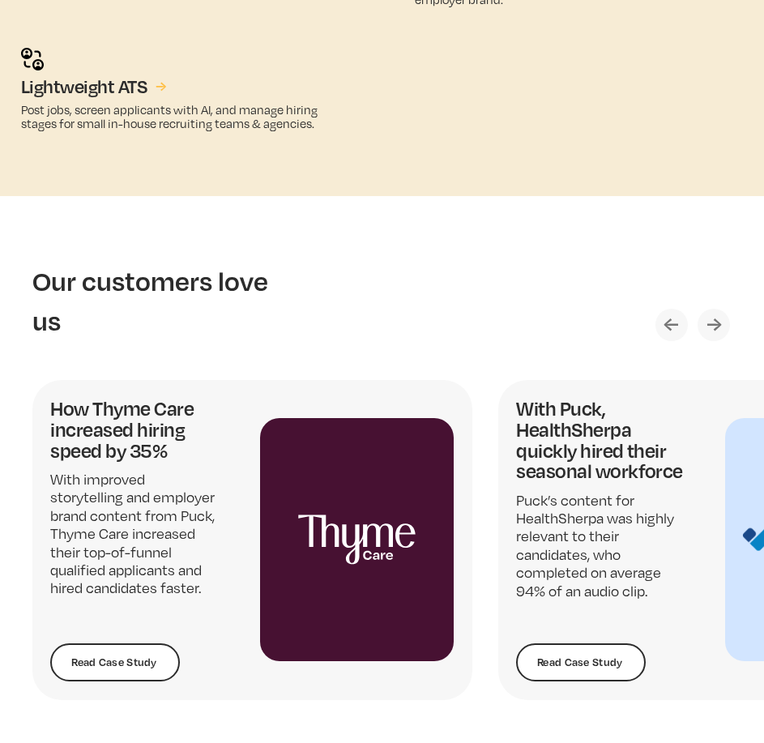
scroll to position [2993, 0]
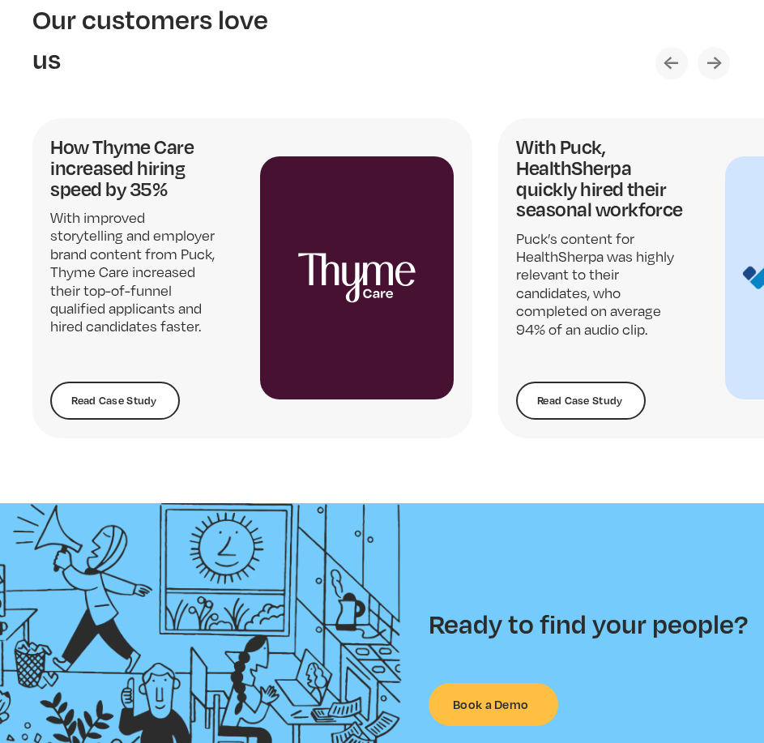
click at [159, 309] on p "With improved storytelling and employer brand content from Puck, Thyme Care inc…" at bounding box center [135, 272] width 170 height 127
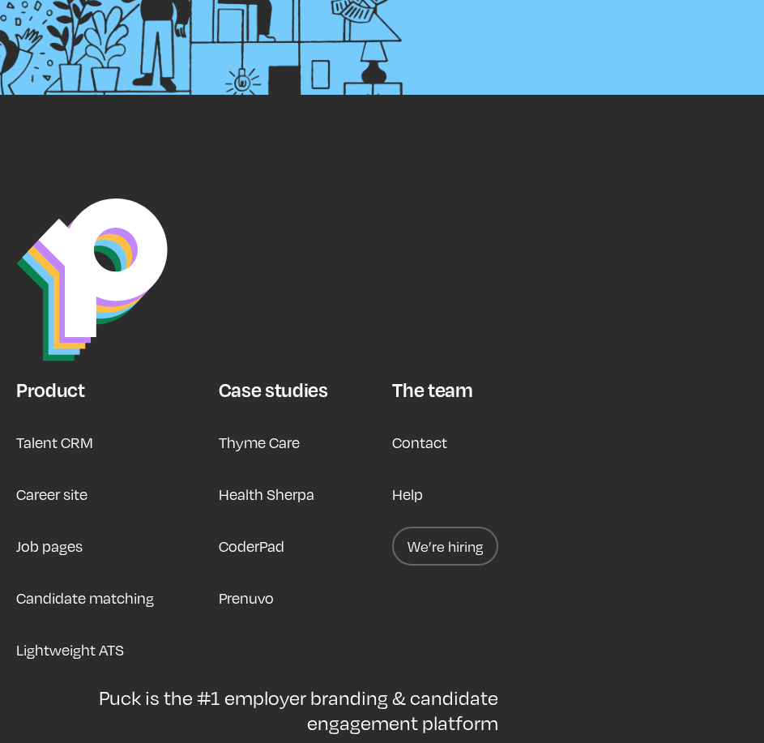
scroll to position [3965, 0]
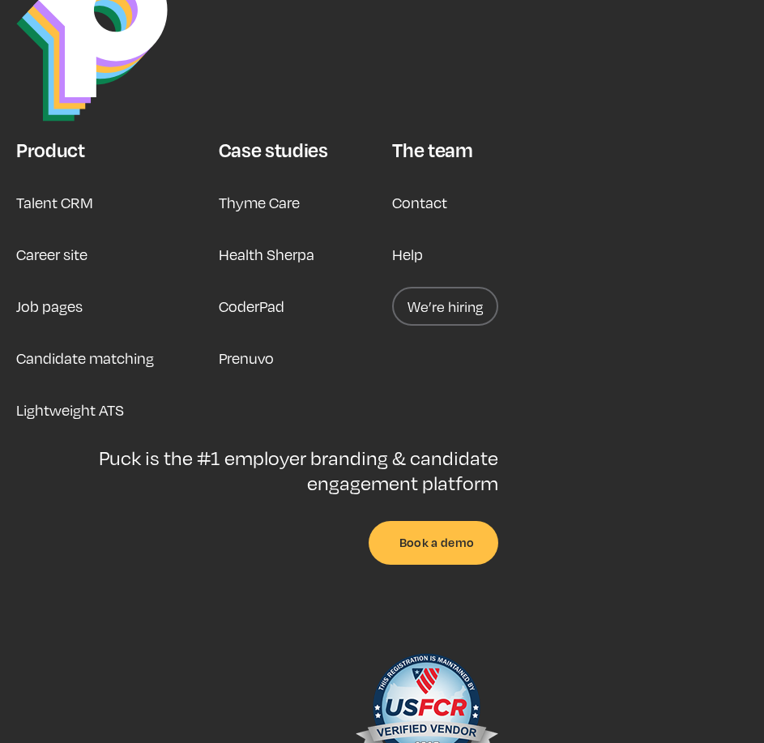
click at [67, 249] on link "Career site" at bounding box center [51, 254] width 71 height 39
click at [31, 312] on link "Job pages" at bounding box center [49, 306] width 66 height 39
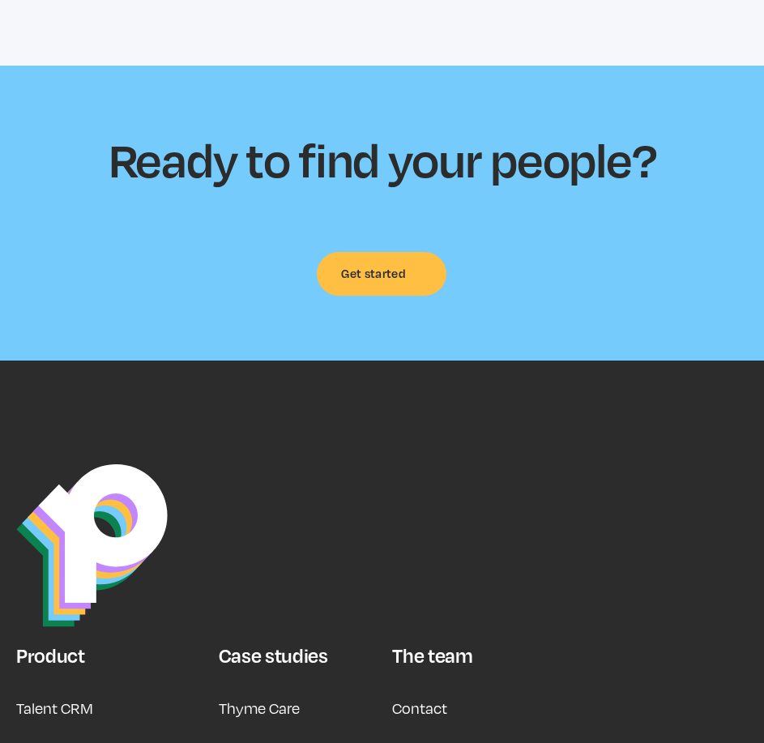
scroll to position [6561, 0]
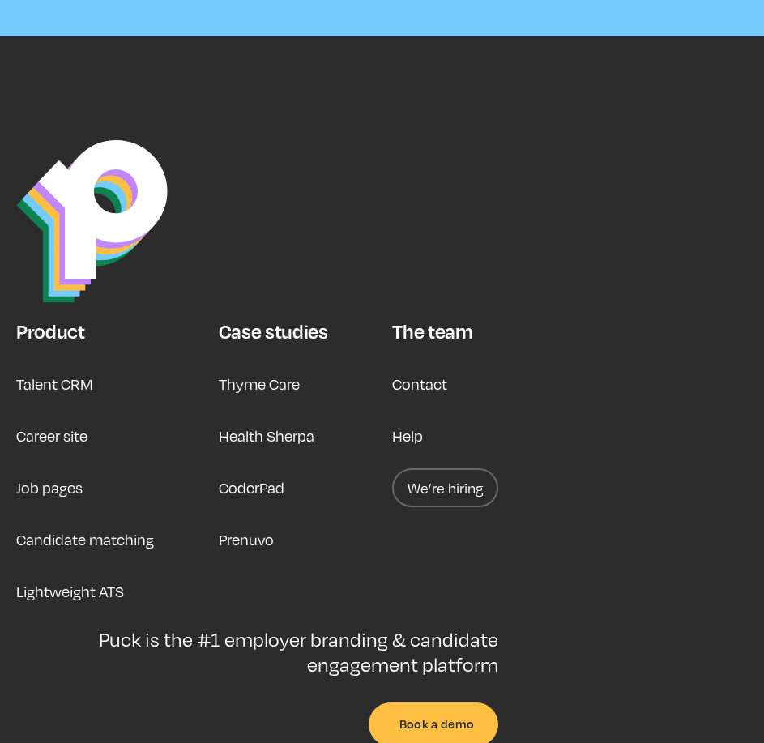
click at [433, 480] on link "We’re hiring" at bounding box center [445, 487] width 106 height 39
